Goal: Check status: Check status

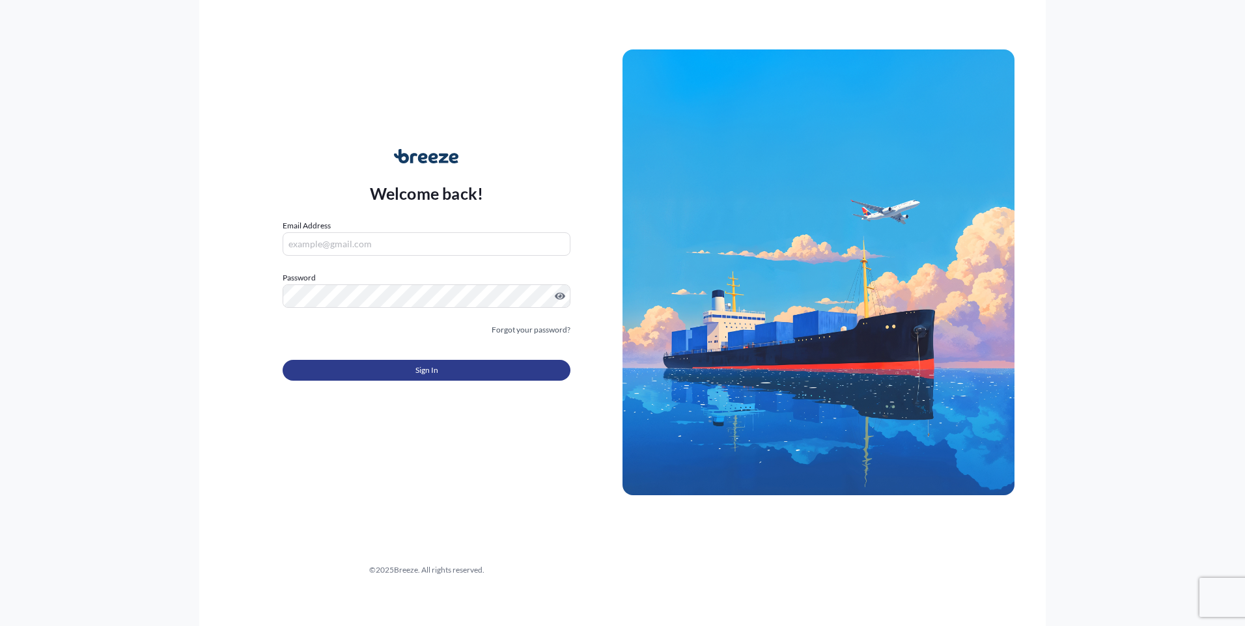
type input "[PERSON_NAME][EMAIL_ADDRESS][DOMAIN_NAME]"
click at [422, 373] on span "Sign In" at bounding box center [426, 370] width 23 height 13
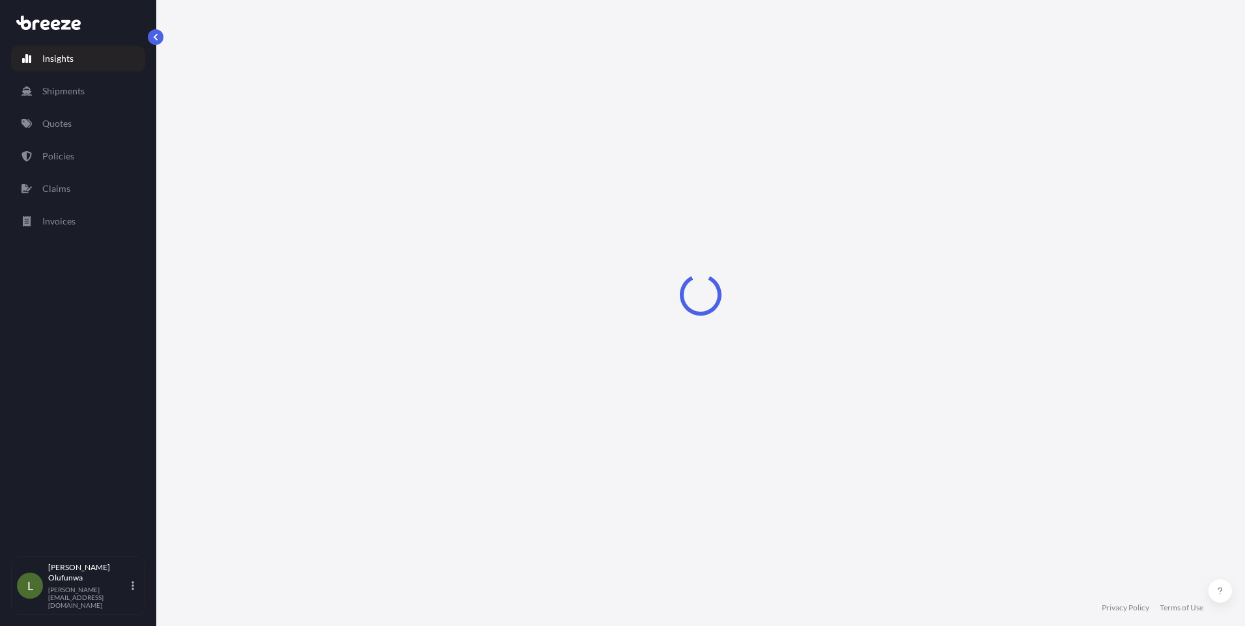
select select "2025"
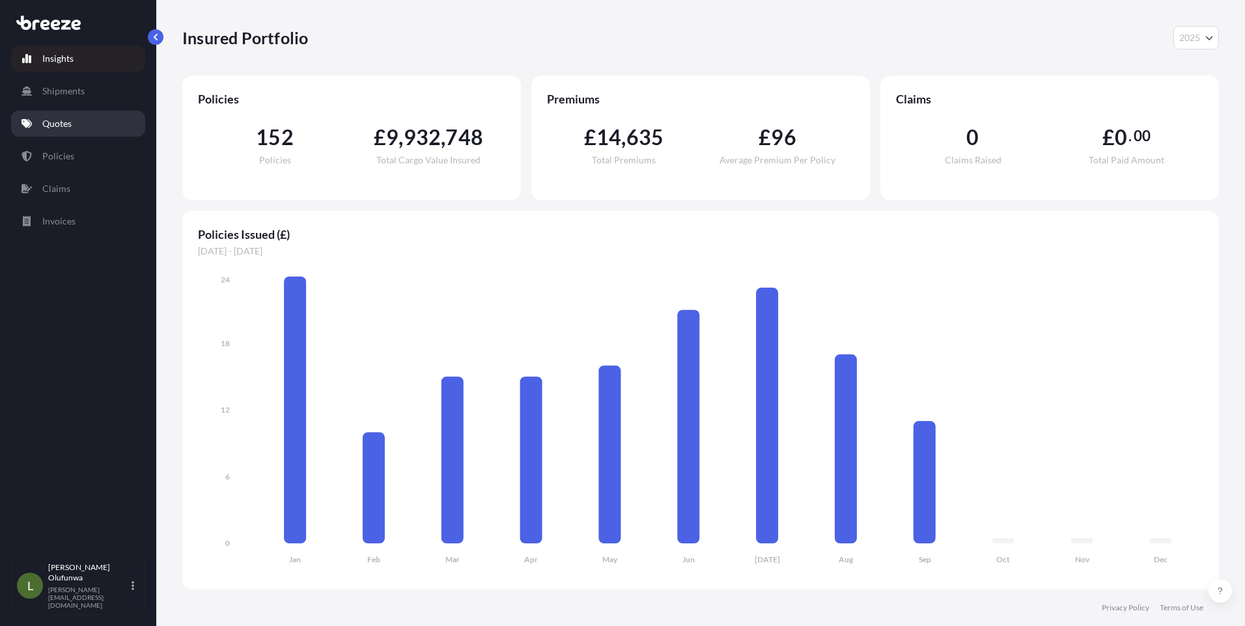
click at [69, 126] on p "Quotes" at bounding box center [56, 123] width 29 height 13
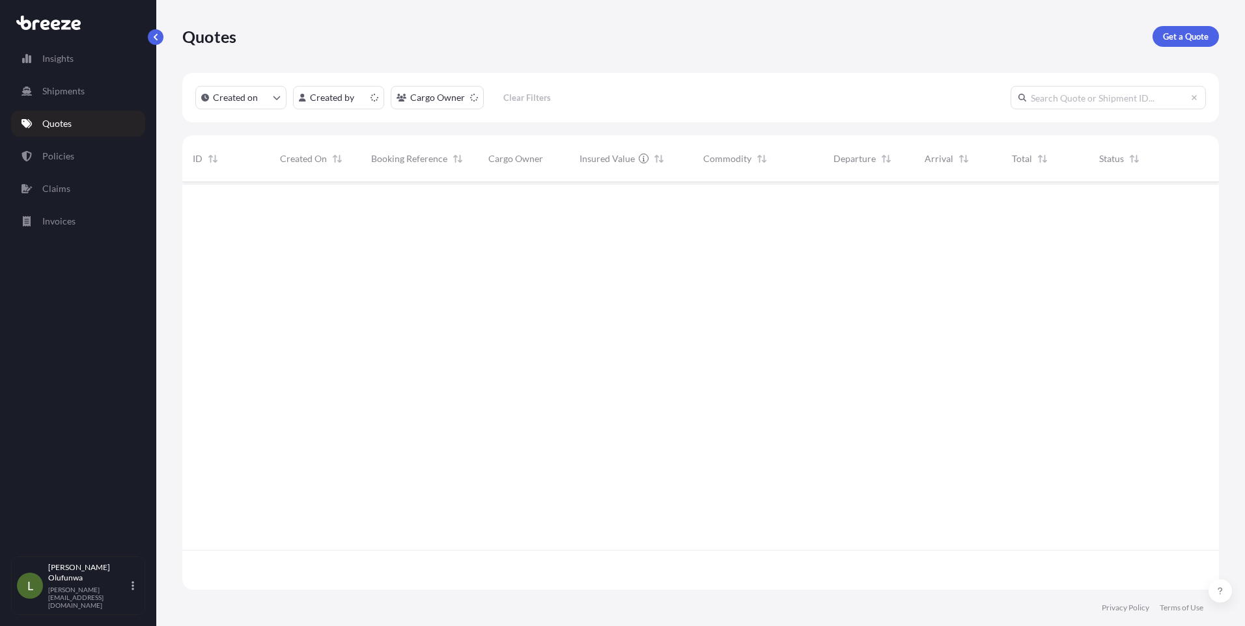
scroll to position [405, 1027]
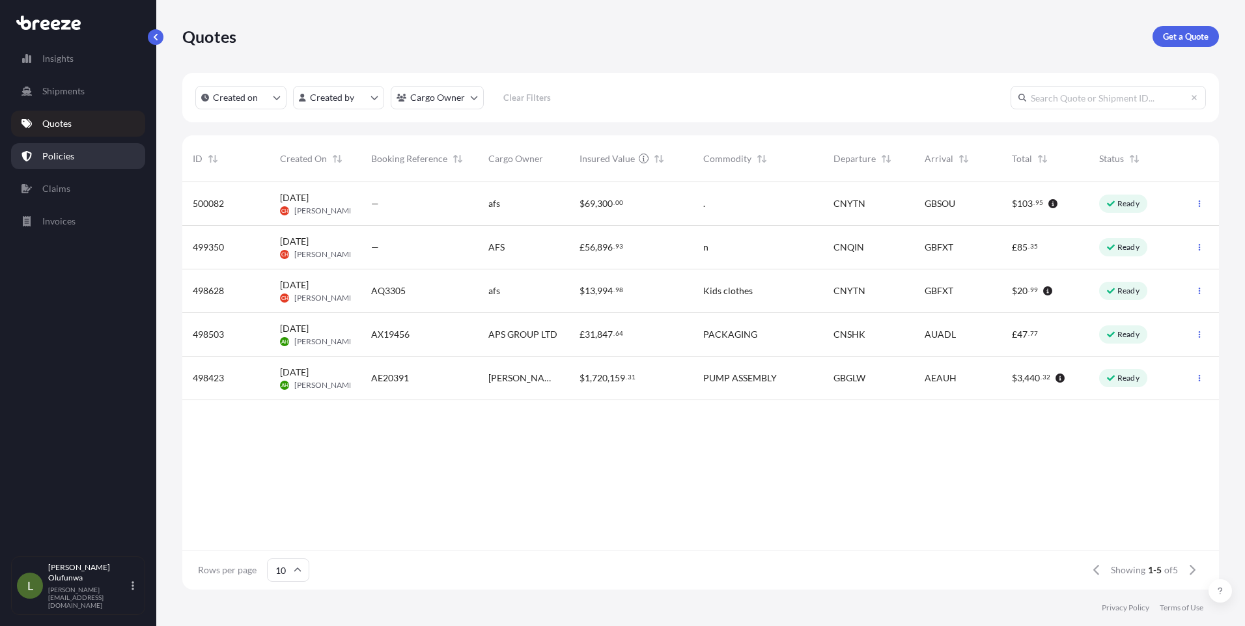
click at [59, 157] on p "Policies" at bounding box center [58, 156] width 32 height 13
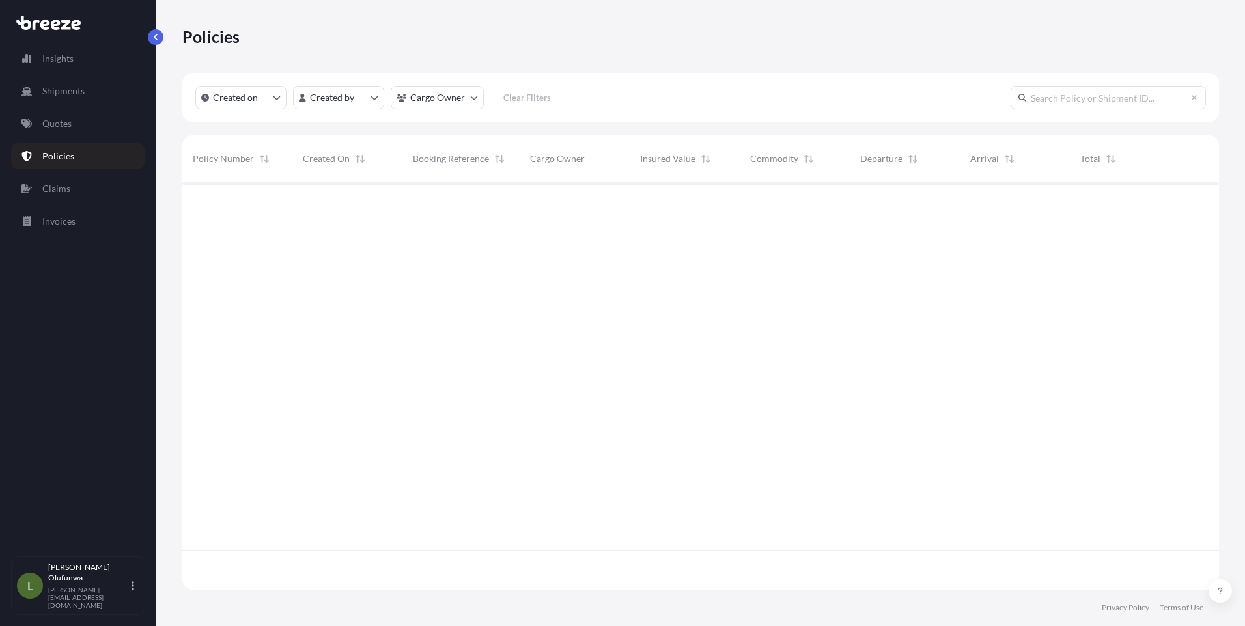
scroll to position [405, 1027]
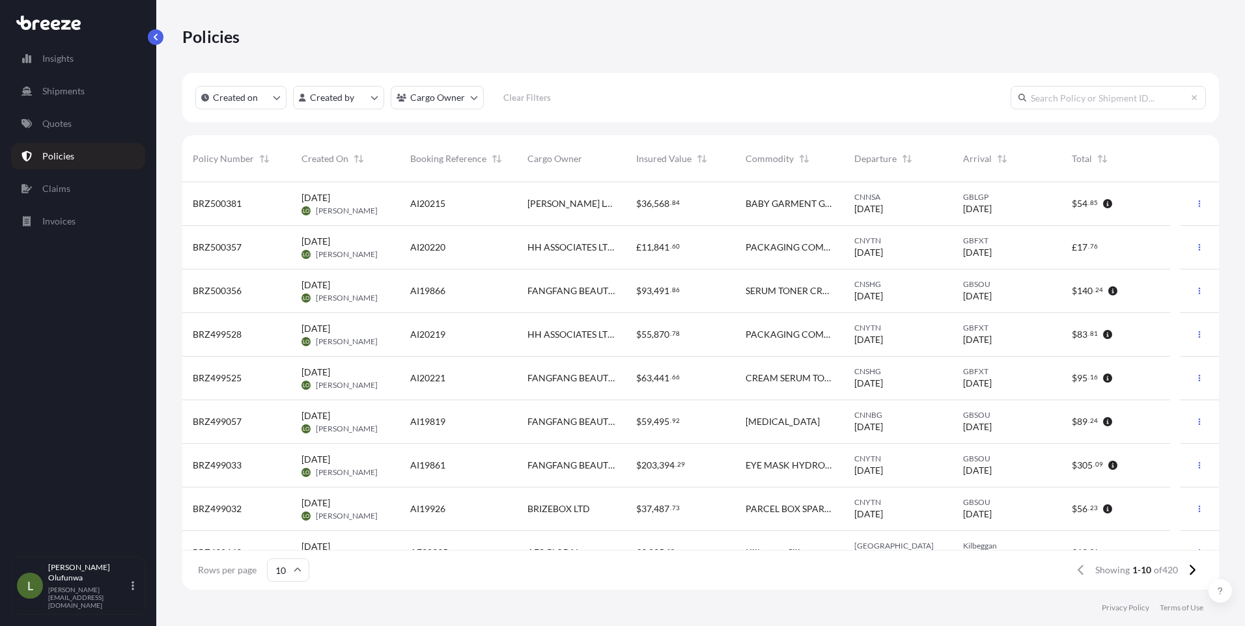
click at [1078, 96] on input "text" at bounding box center [1107, 97] width 195 height 23
paste input "BRZ499033"
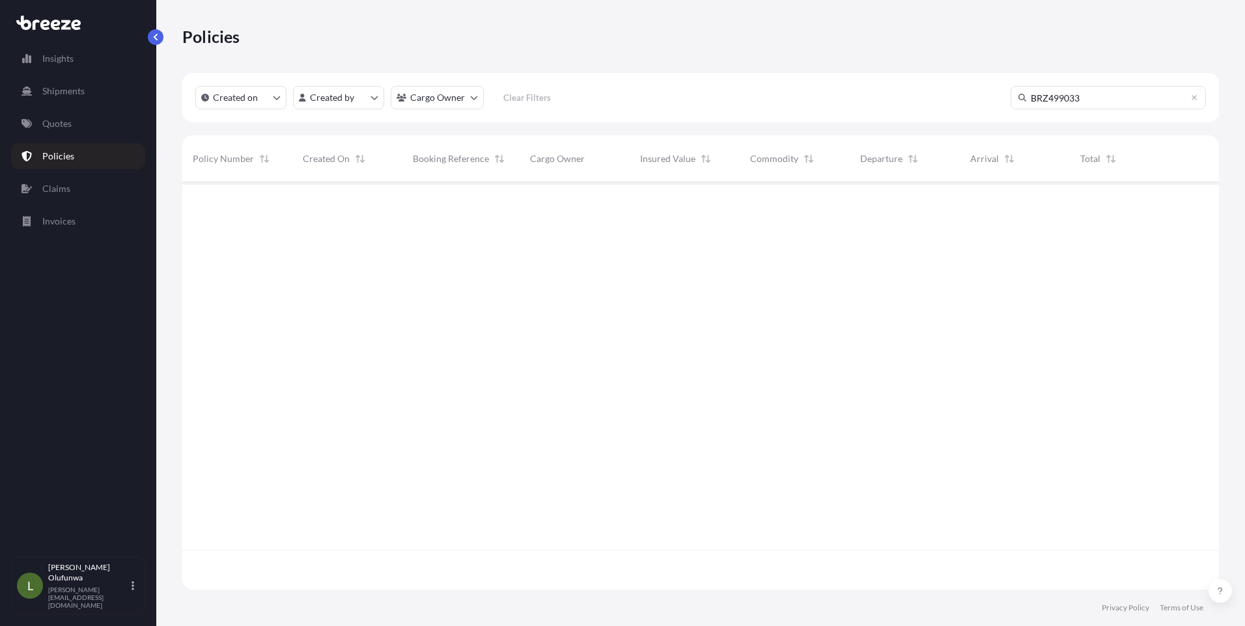
type input "BRZ499033"
click at [1026, 208] on div "GBSOU [DATE]" at bounding box center [1014, 203] width 89 height 23
